Goal: Task Accomplishment & Management: Complete application form

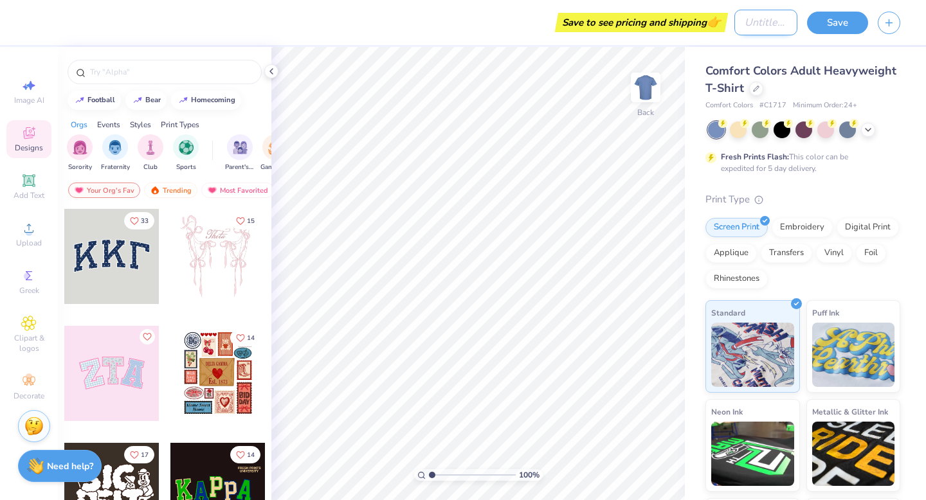
click at [735, 24] on input "Design Title" at bounding box center [766, 23] width 63 height 26
type input "tiki"
click at [135, 257] on div at bounding box center [111, 256] width 95 height 95
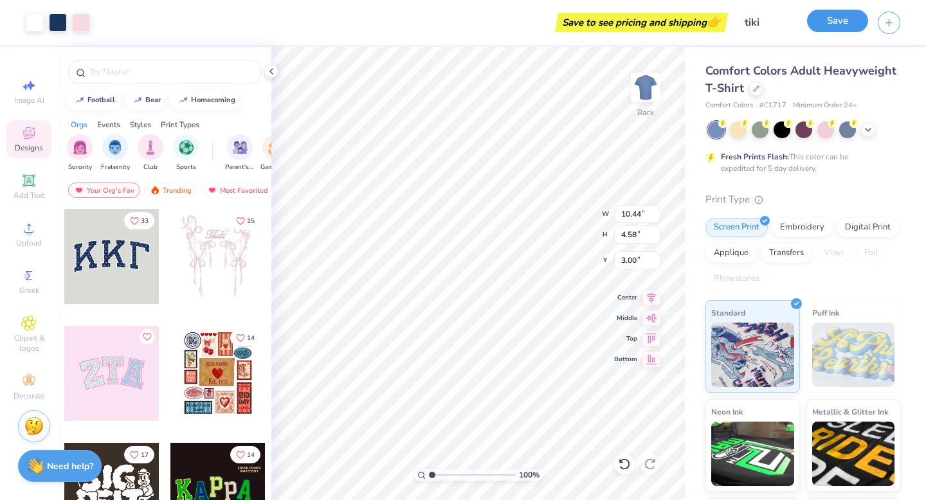
click at [844, 18] on button "Save" at bounding box center [837, 21] width 61 height 23
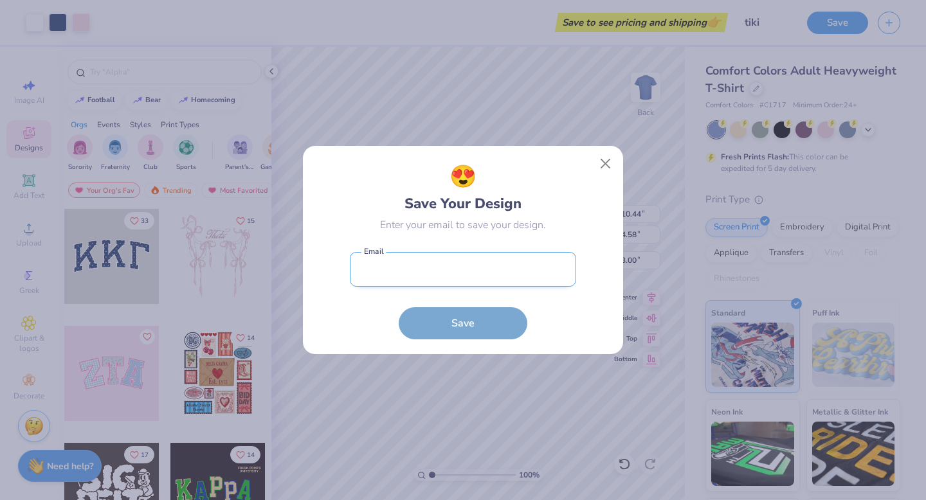
click at [517, 277] on input "email" at bounding box center [463, 269] width 226 height 35
click at [387, 273] on input "hatb @[DOMAIN_NAME]" at bounding box center [463, 269] width 226 height 35
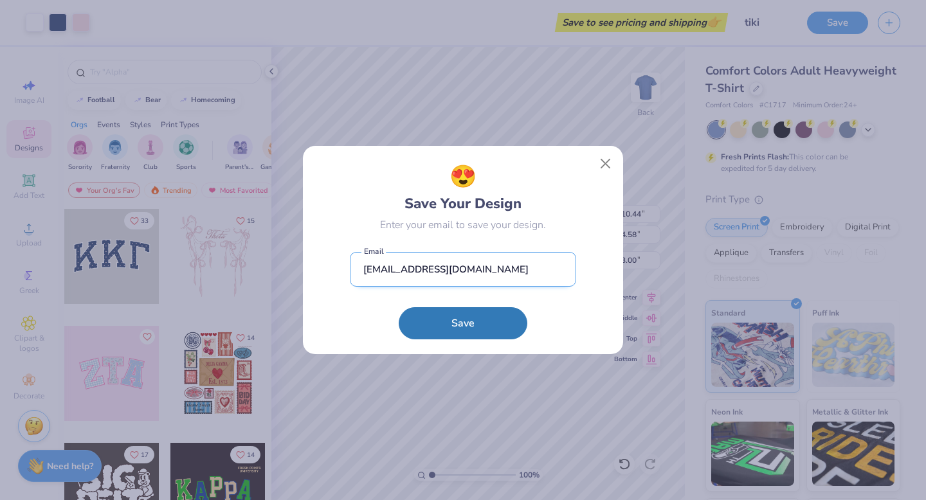
type input "[EMAIL_ADDRESS][DOMAIN_NAME]"
click at [399, 307] on button "Save" at bounding box center [463, 323] width 129 height 32
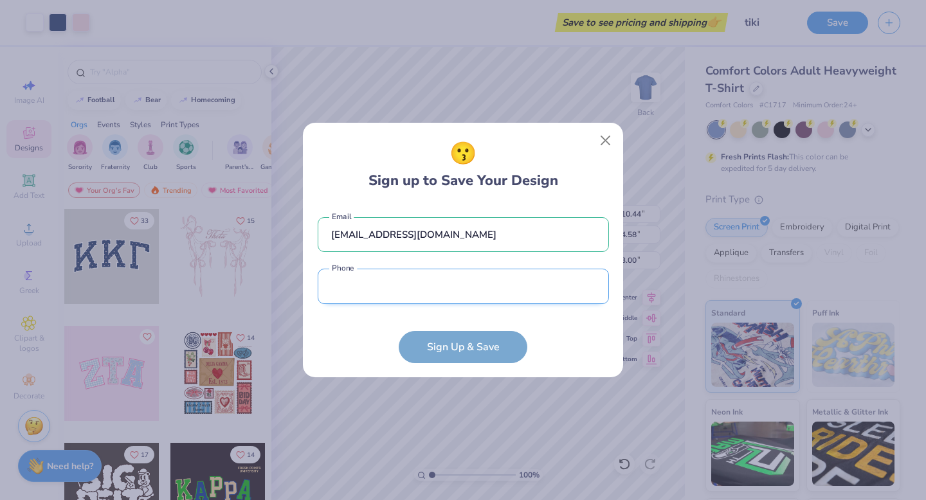
click at [497, 295] on input "tel" at bounding box center [463, 286] width 291 height 35
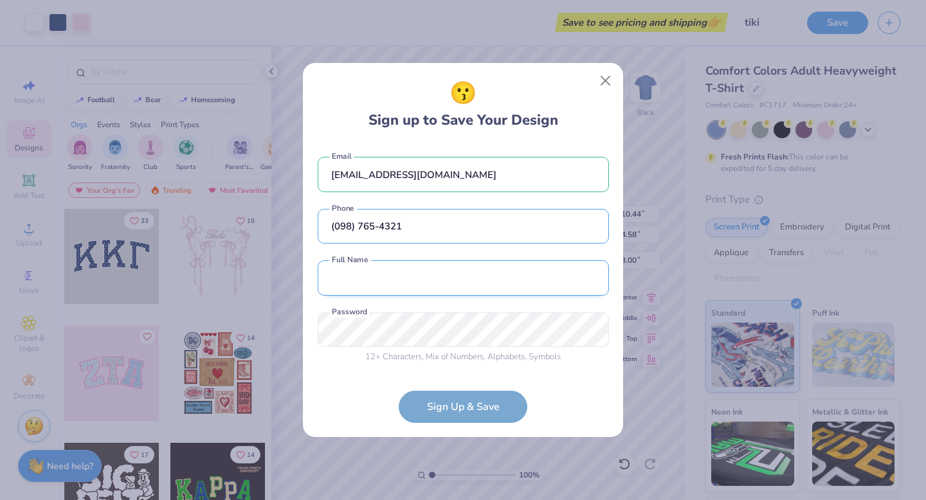
type input "(098) 765-4321"
click at [535, 279] on input "text" at bounding box center [463, 278] width 291 height 35
type input "aef svds"
click at [528, 349] on div "12 + Characters , Mix of Numbers , Alphabets , Symbols Password is a required f…" at bounding box center [463, 338] width 291 height 51
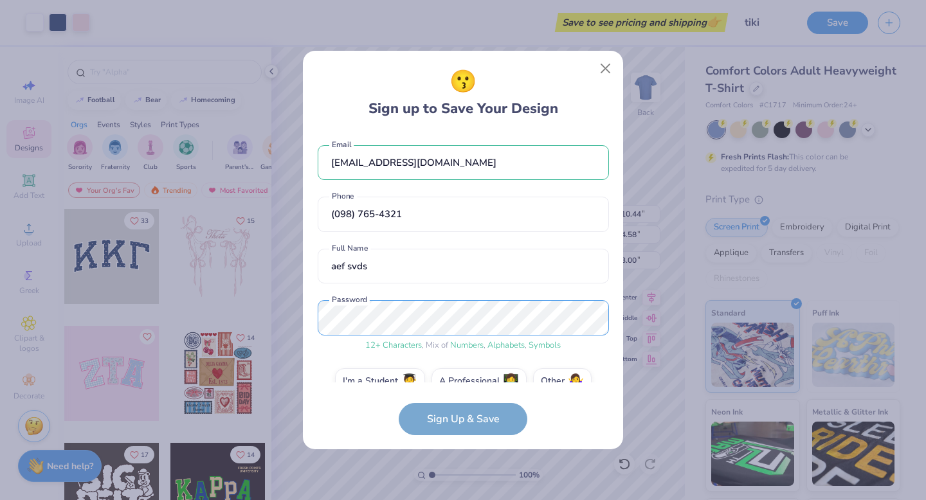
scroll to position [24, 0]
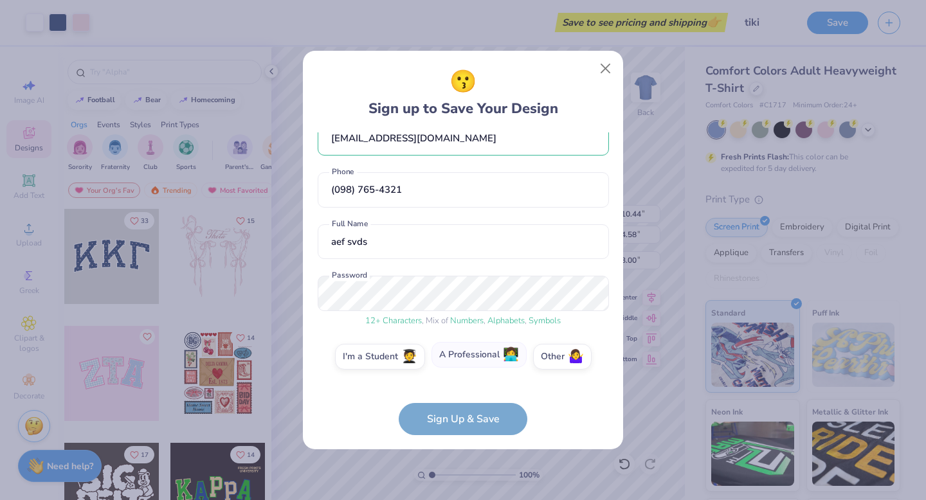
click at [466, 352] on label "A Professional 👩‍💻" at bounding box center [479, 355] width 95 height 26
click at [466, 381] on input "A Professional 👩‍💻" at bounding box center [463, 385] width 8 height 8
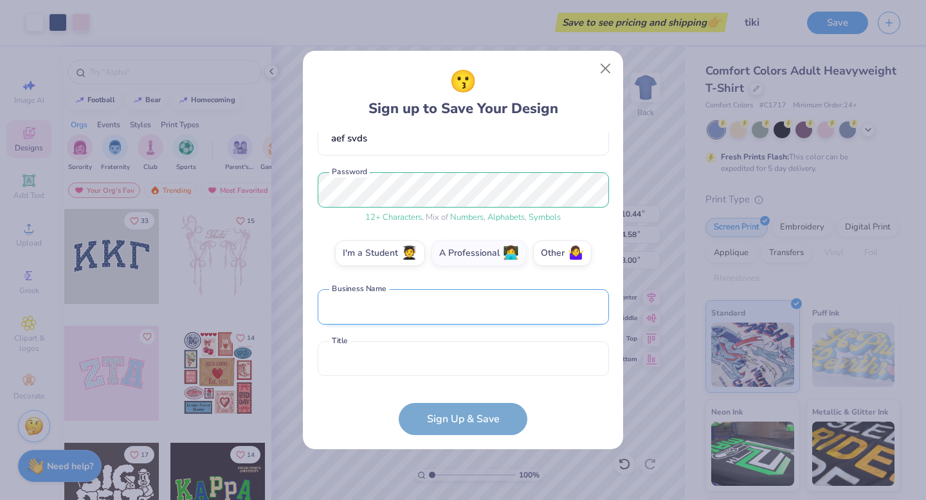
click at [472, 303] on input "text" at bounding box center [463, 306] width 291 height 35
type input "C VXC"
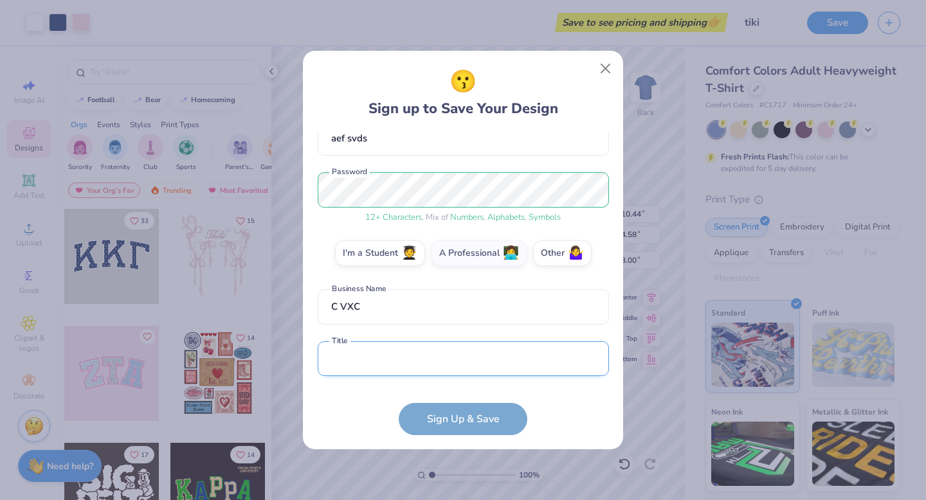
click at [451, 351] on input "text" at bounding box center [463, 359] width 291 height 35
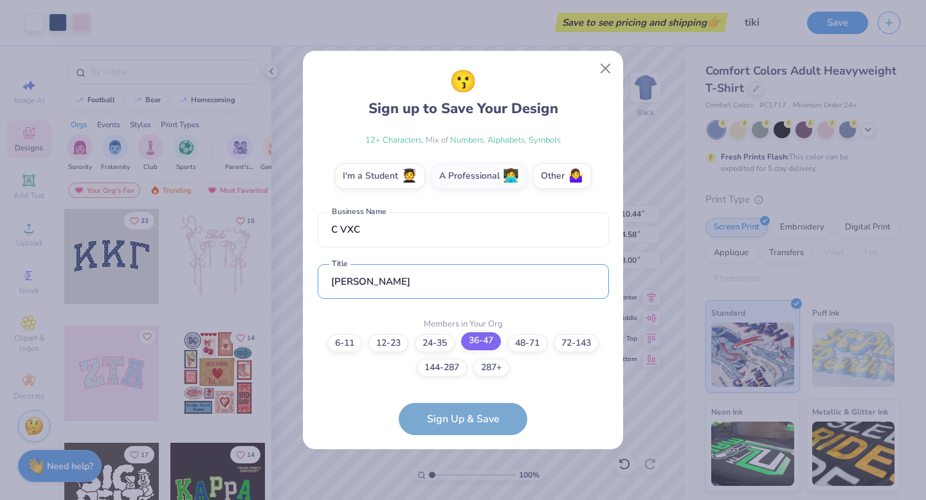
type input "[PERSON_NAME]"
click at [483, 348] on label "36-47" at bounding box center [481, 342] width 40 height 18
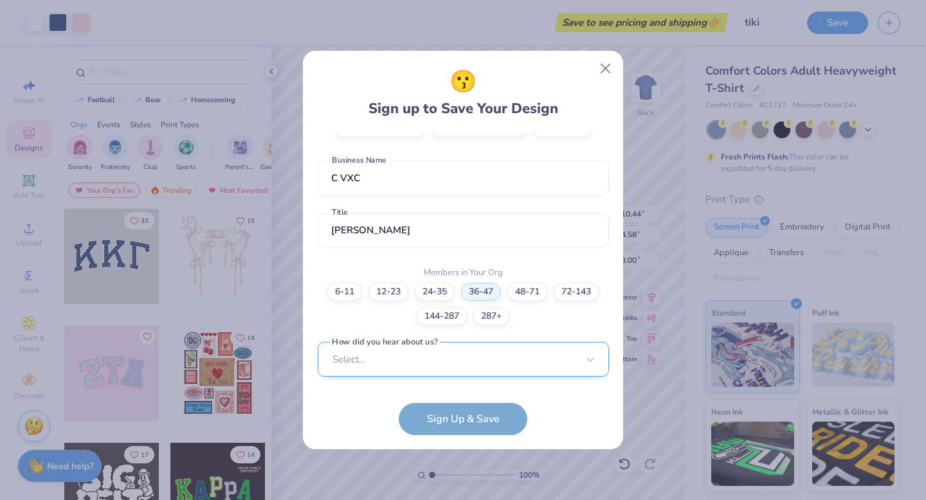
click at [533, 360] on div "Select..." at bounding box center [463, 359] width 291 height 35
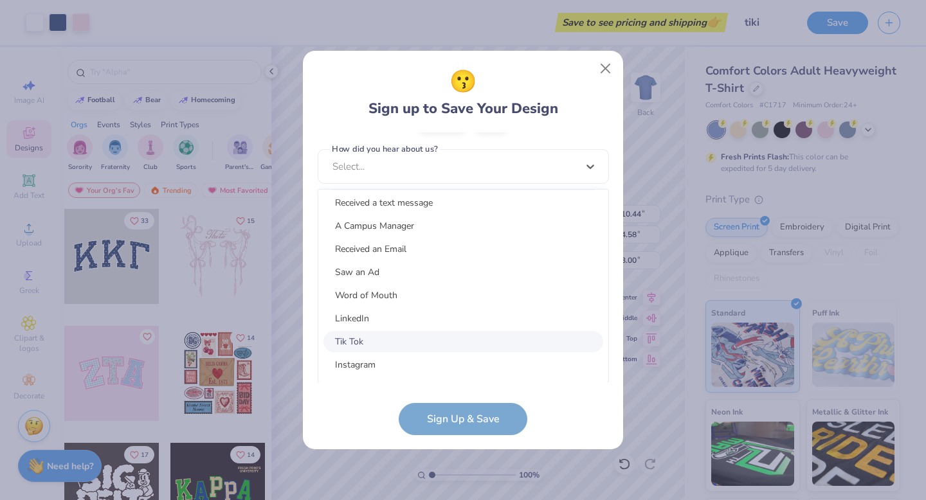
scroll to position [163, 0]
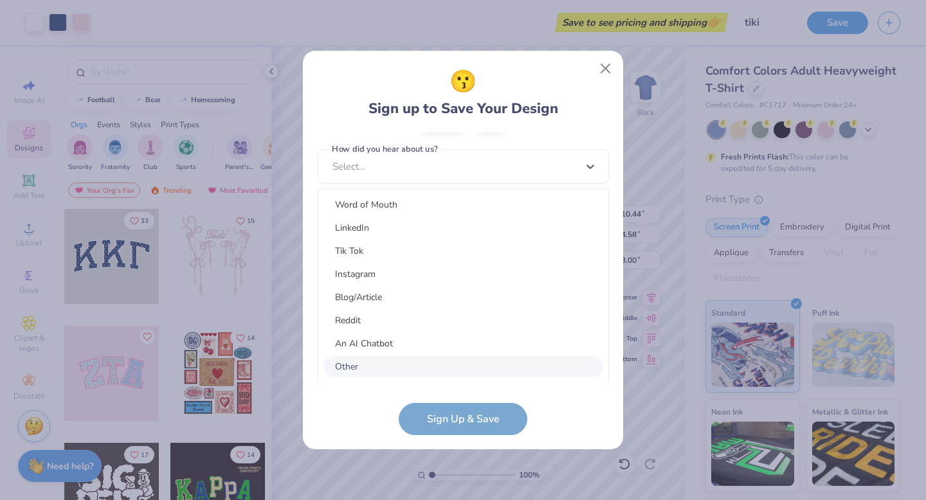
click at [481, 363] on div "Other" at bounding box center [464, 366] width 280 height 21
